Goal: Communication & Community: Answer question/provide support

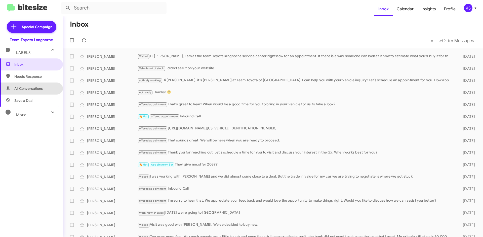
click at [37, 87] on span "All Conversations" at bounding box center [28, 88] width 28 height 5
type input "in:all-conversations"
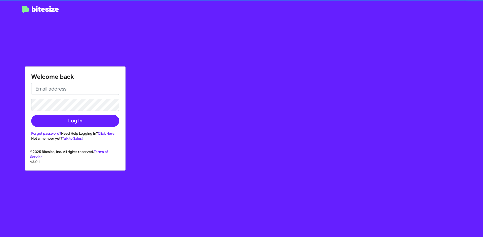
type input "[EMAIL_ADDRESS][DOMAIN_NAME]"
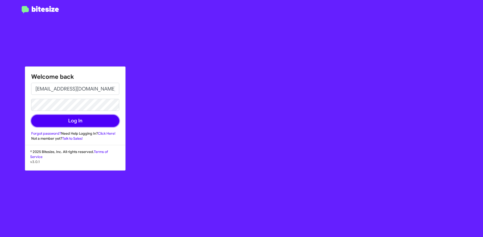
click at [99, 118] on button "Log In" at bounding box center [75, 121] width 88 height 12
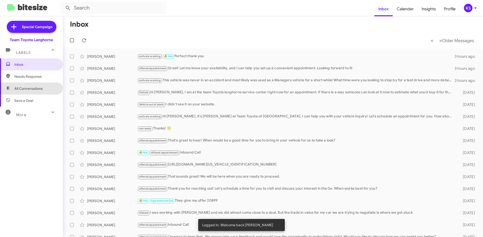
click at [44, 87] on span "All Conversations" at bounding box center [31, 89] width 63 height 12
type input "in:all-conversations"
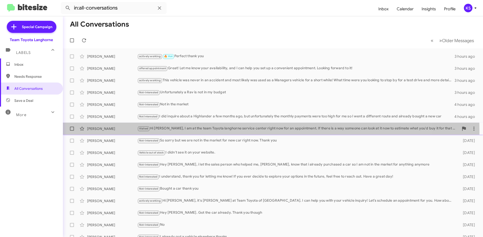
click at [200, 132] on div "Visited Hi [PERSON_NAME], I am at the team Toyota langhorne service center righ…" at bounding box center [297, 129] width 321 height 6
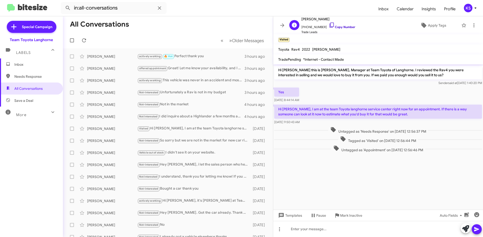
click at [328, 24] on icon at bounding box center [331, 25] width 6 height 6
